Goal: Navigation & Orientation: Find specific page/section

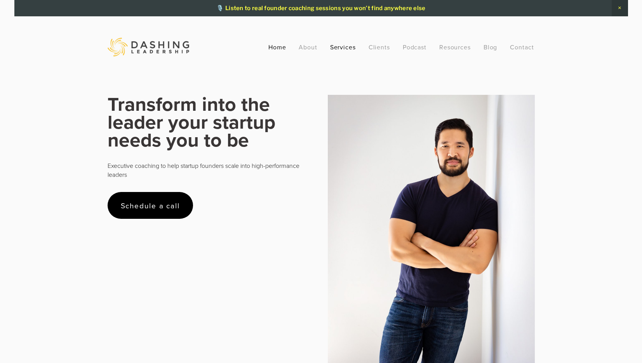
click at [334, 45] on link "Services" at bounding box center [343, 47] width 26 height 14
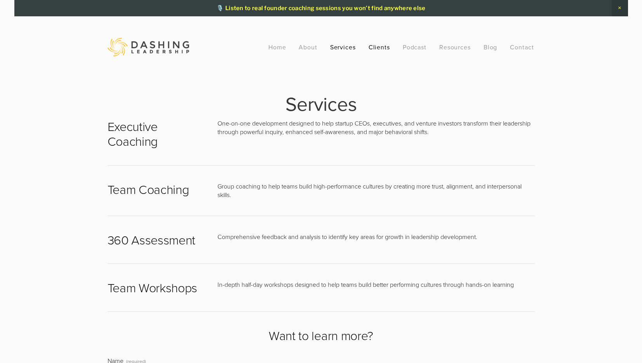
click at [374, 46] on link "Clients" at bounding box center [380, 47] width 22 height 14
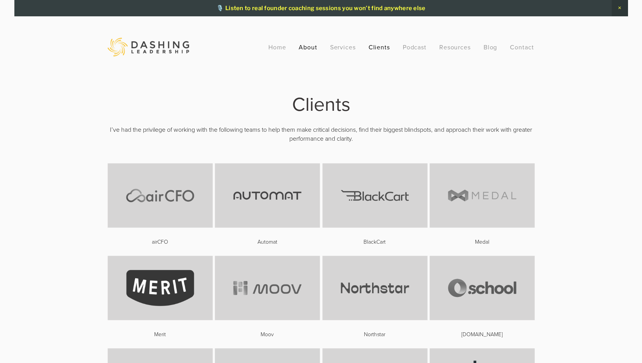
click at [309, 47] on link "About" at bounding box center [308, 47] width 19 height 14
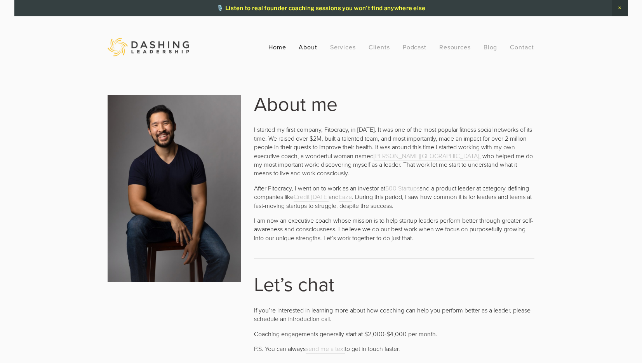
click at [273, 50] on link "Home" at bounding box center [278, 47] width 18 height 14
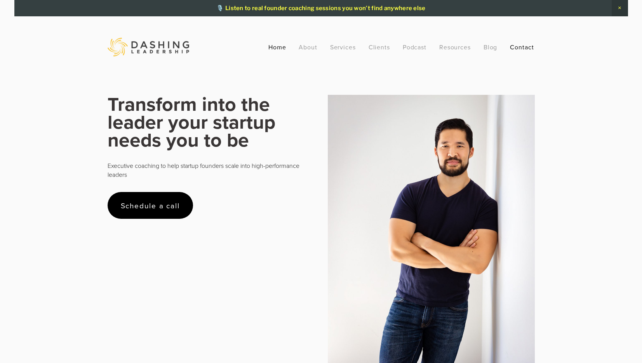
click at [517, 46] on link "Contact" at bounding box center [522, 47] width 24 height 14
